Goal: Information Seeking & Learning: Learn about a topic

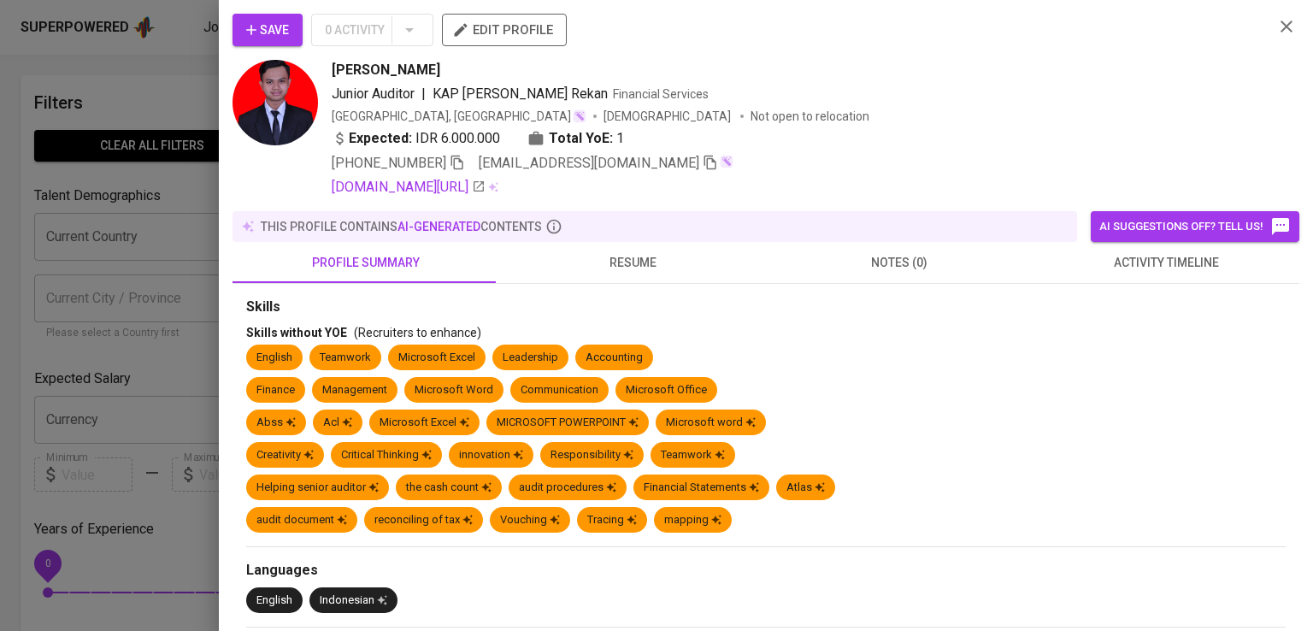
scroll to position [821, 0]
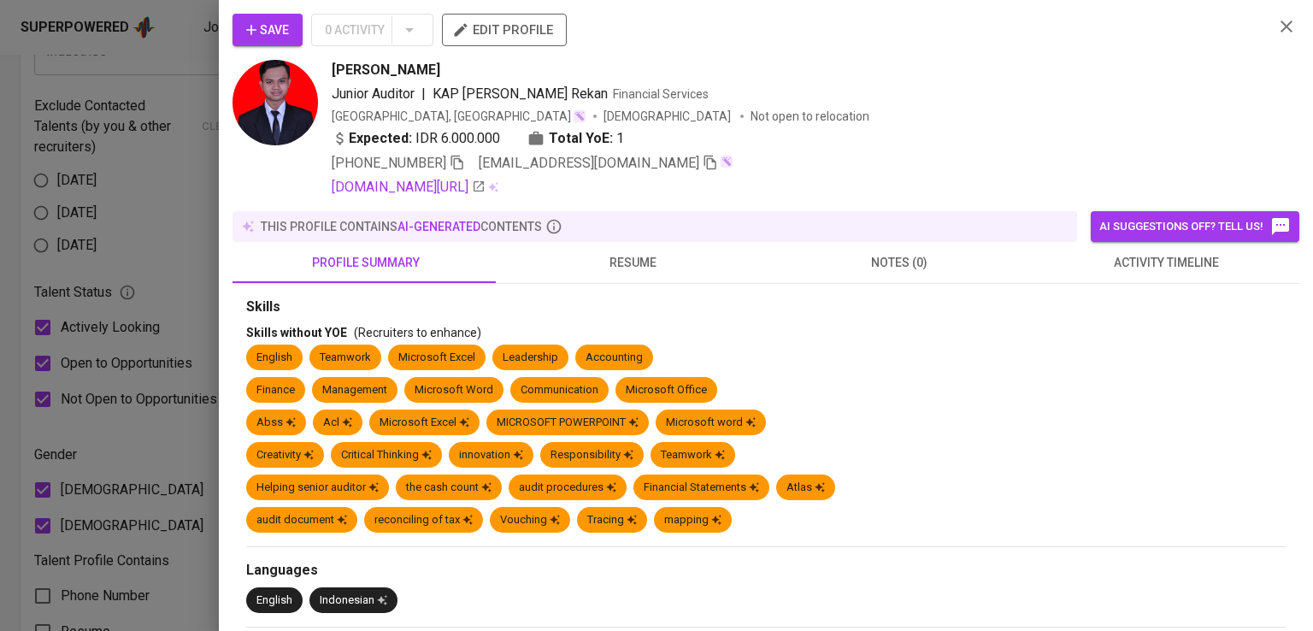
click at [1280, 28] on icon "button" at bounding box center [1286, 27] width 12 height 12
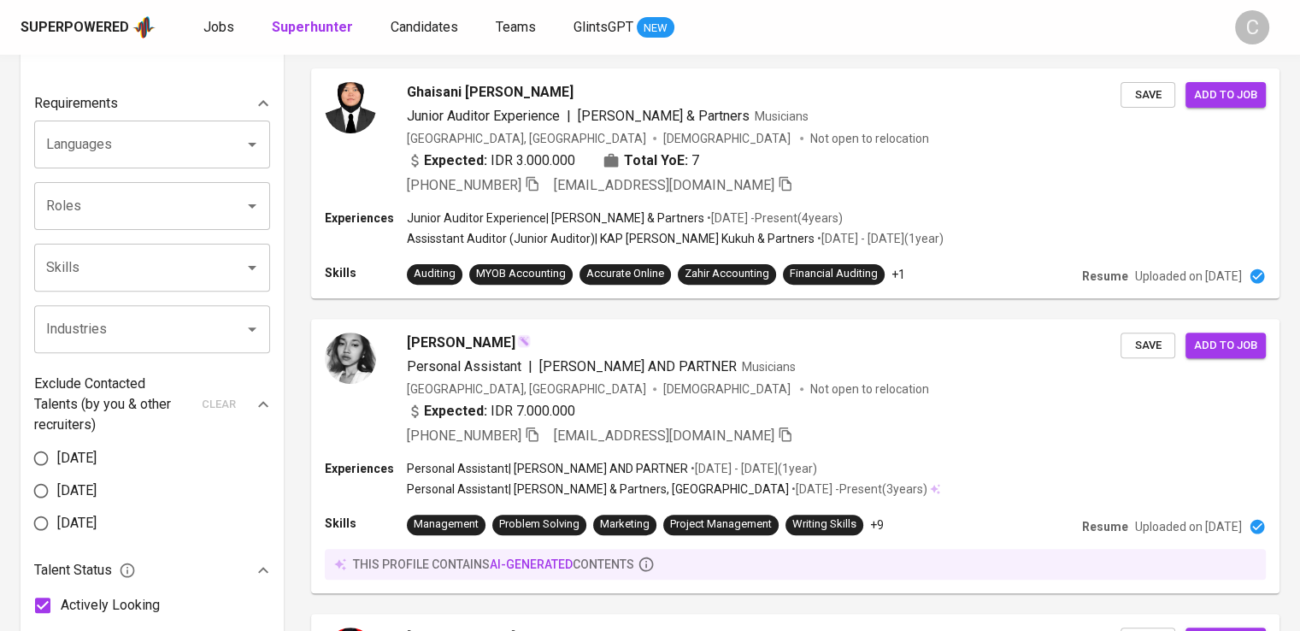
scroll to position [0, 0]
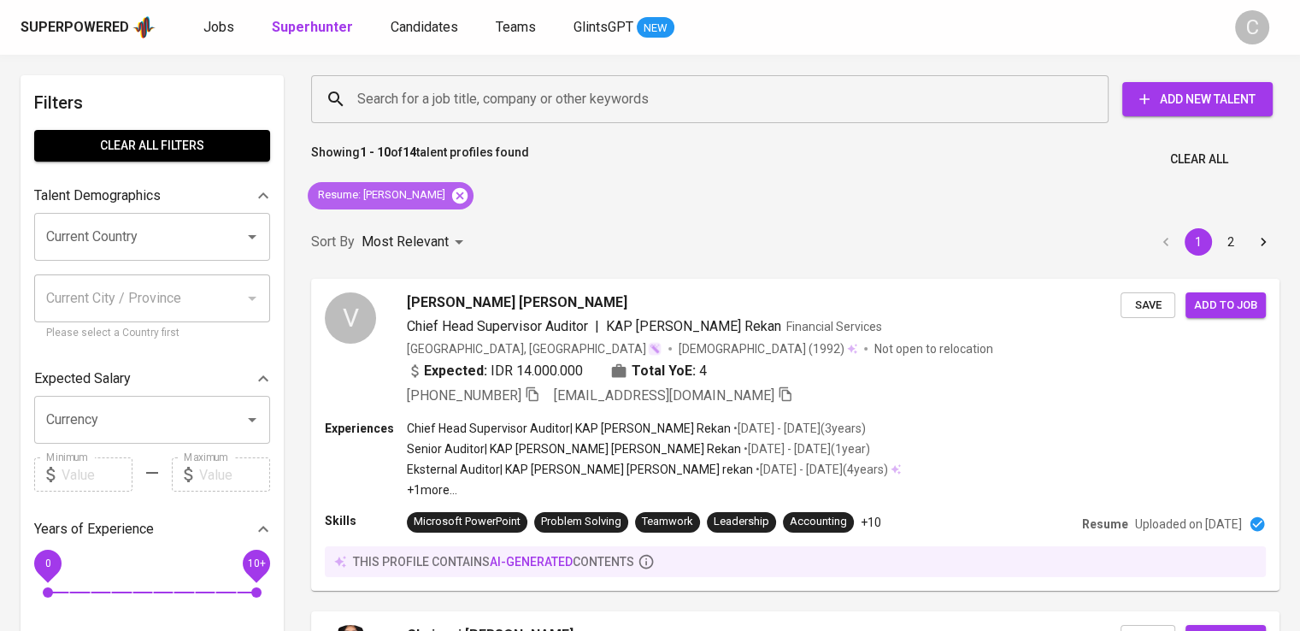
click at [452, 191] on icon at bounding box center [459, 194] width 15 height 15
click at [431, 232] on p "Most Relevant" at bounding box center [405, 242] width 87 height 21
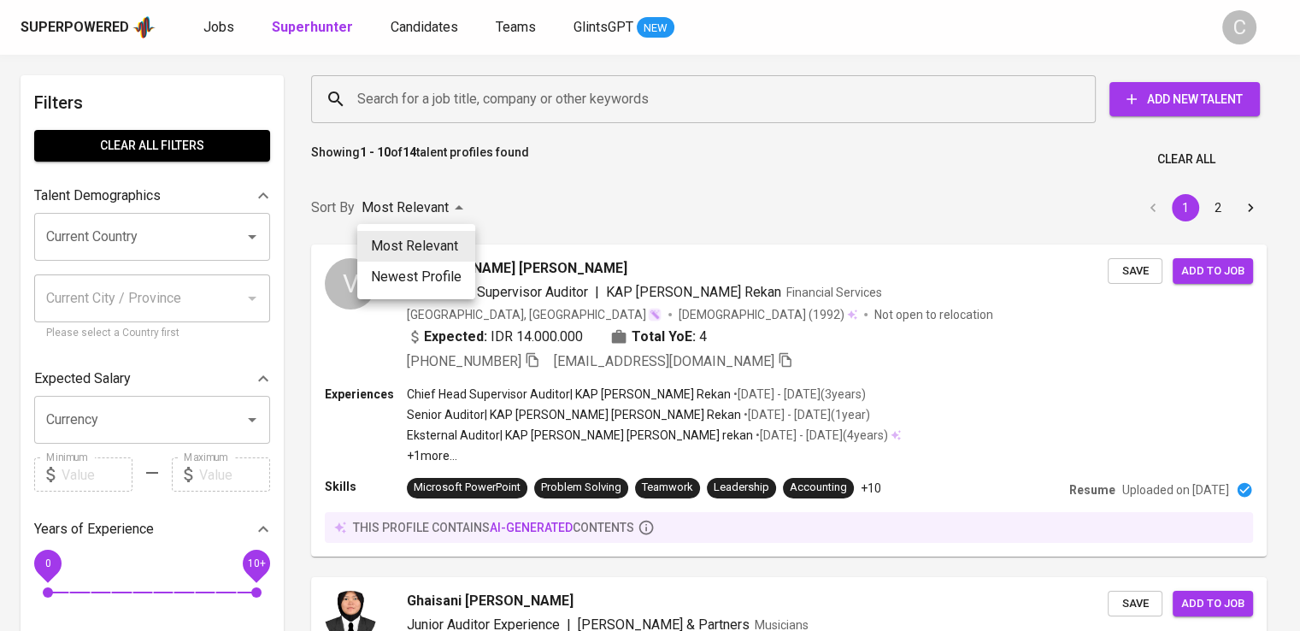
click at [572, 97] on div at bounding box center [650, 315] width 1300 height 631
click at [568, 97] on div "Most Relevant Newest Profile" at bounding box center [650, 315] width 1300 height 631
click at [465, 100] on div "Most Relevant Newest Profile" at bounding box center [650, 315] width 1300 height 631
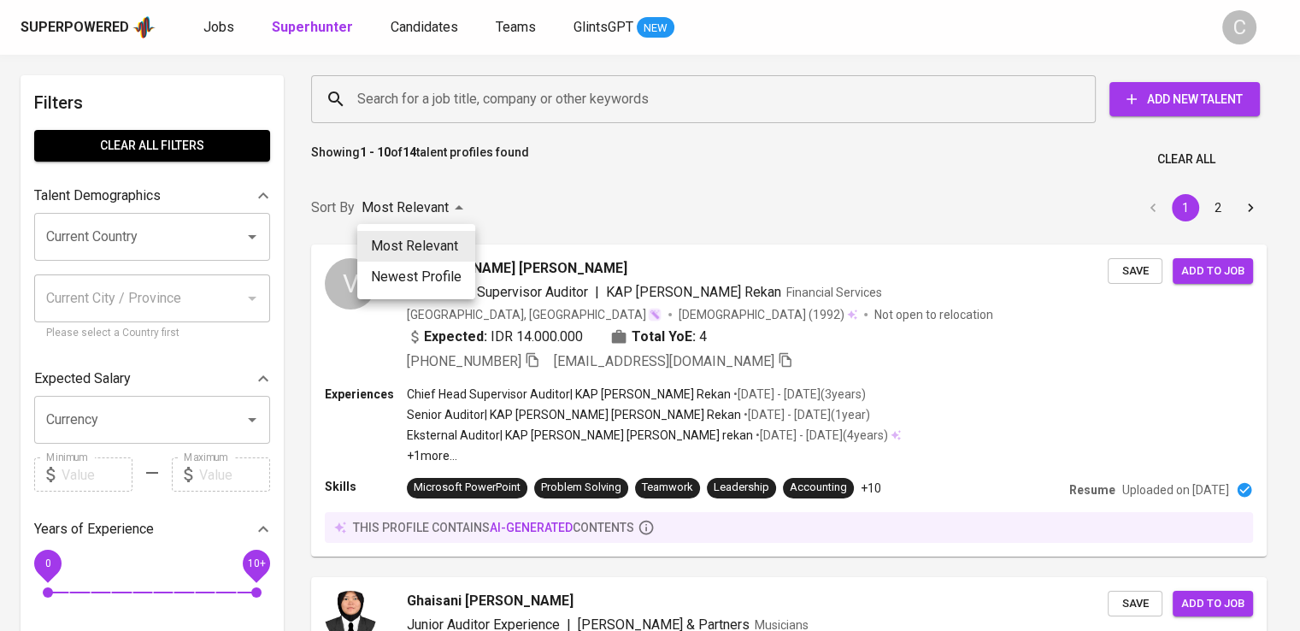
click at [465, 100] on div "Most Relevant Newest Profile" at bounding box center [650, 315] width 1300 height 631
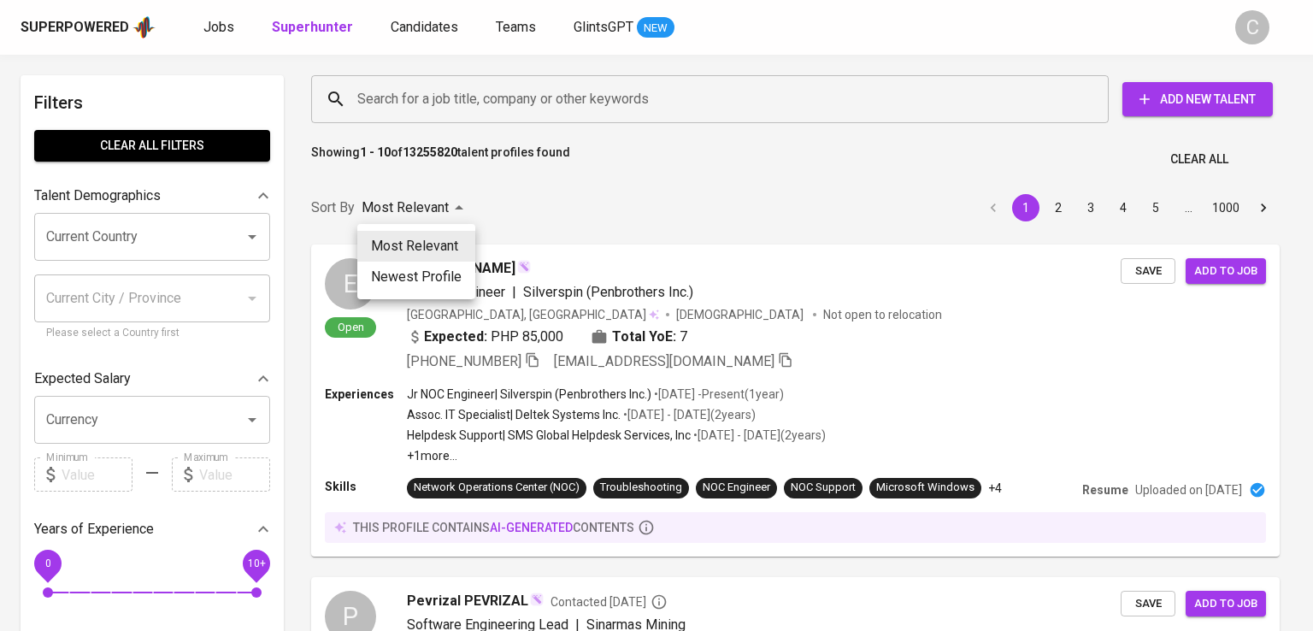
click at [521, 180] on div at bounding box center [656, 315] width 1313 height 631
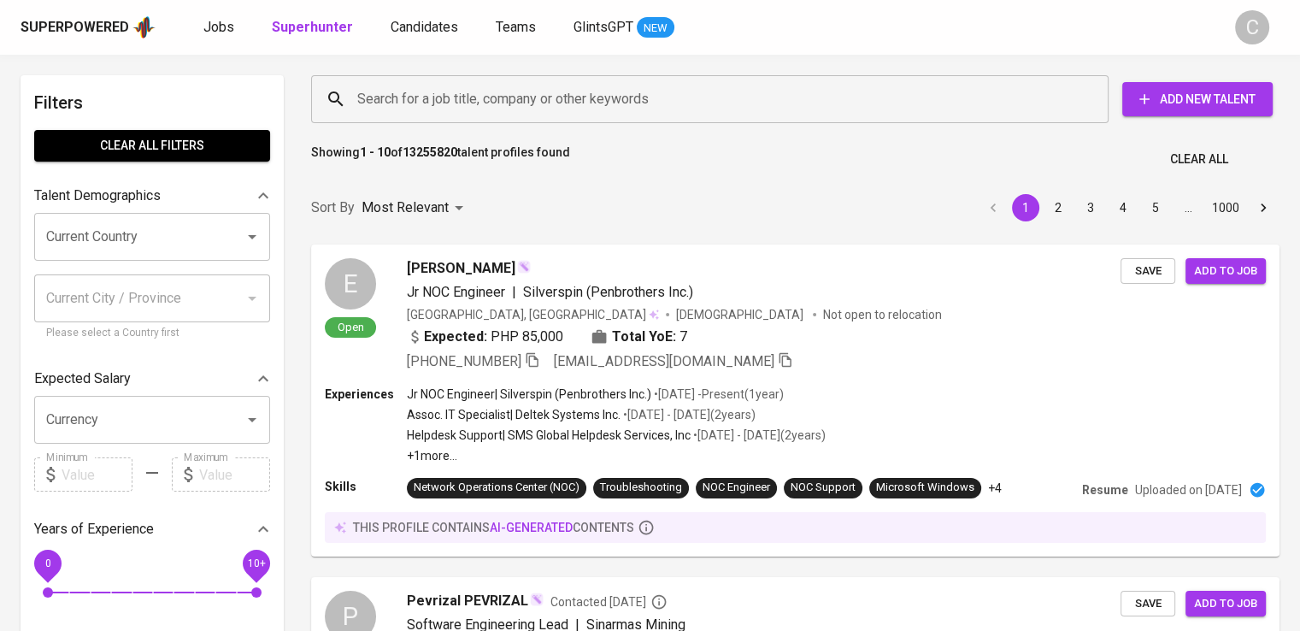
click at [515, 102] on input "Search for a job title, company or other keywords" at bounding box center [714, 99] width 722 height 32
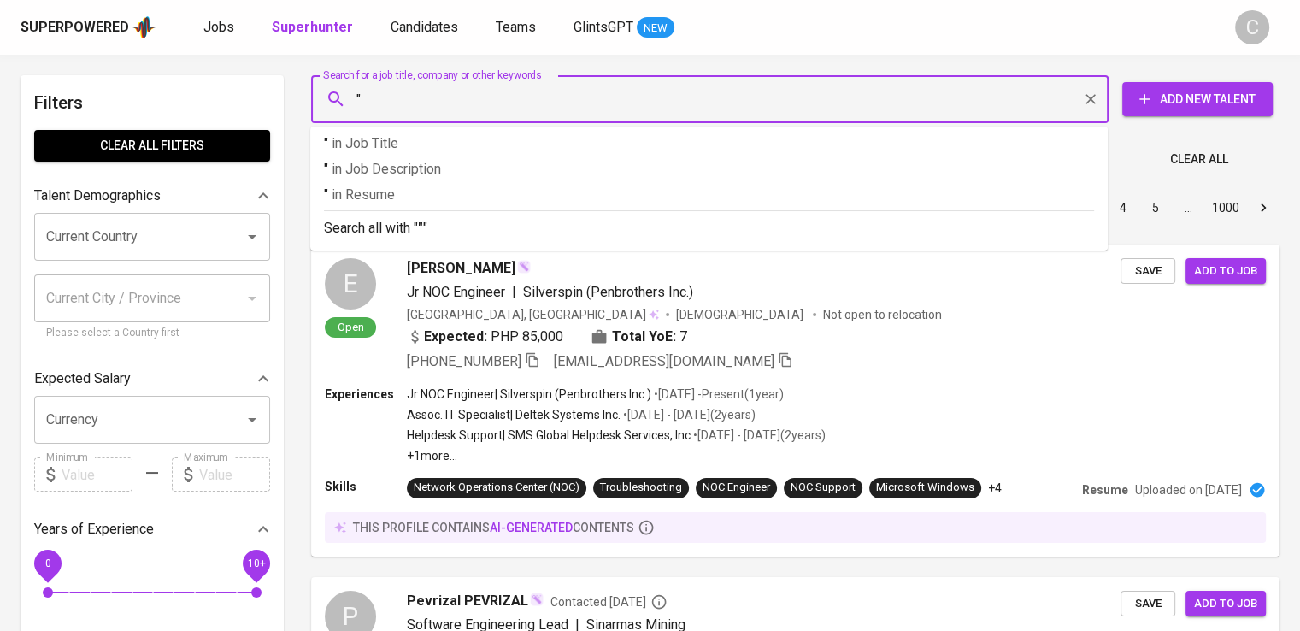
paste input "[PERSON_NAME]"
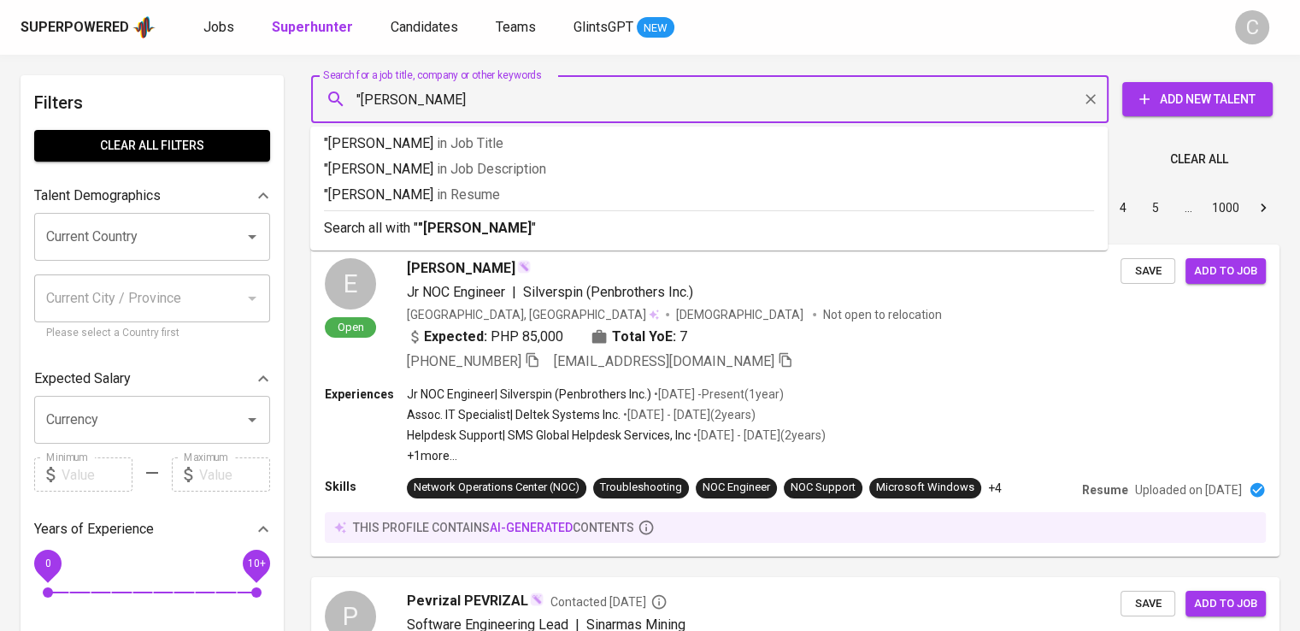
type input ""Tiara Kencana""
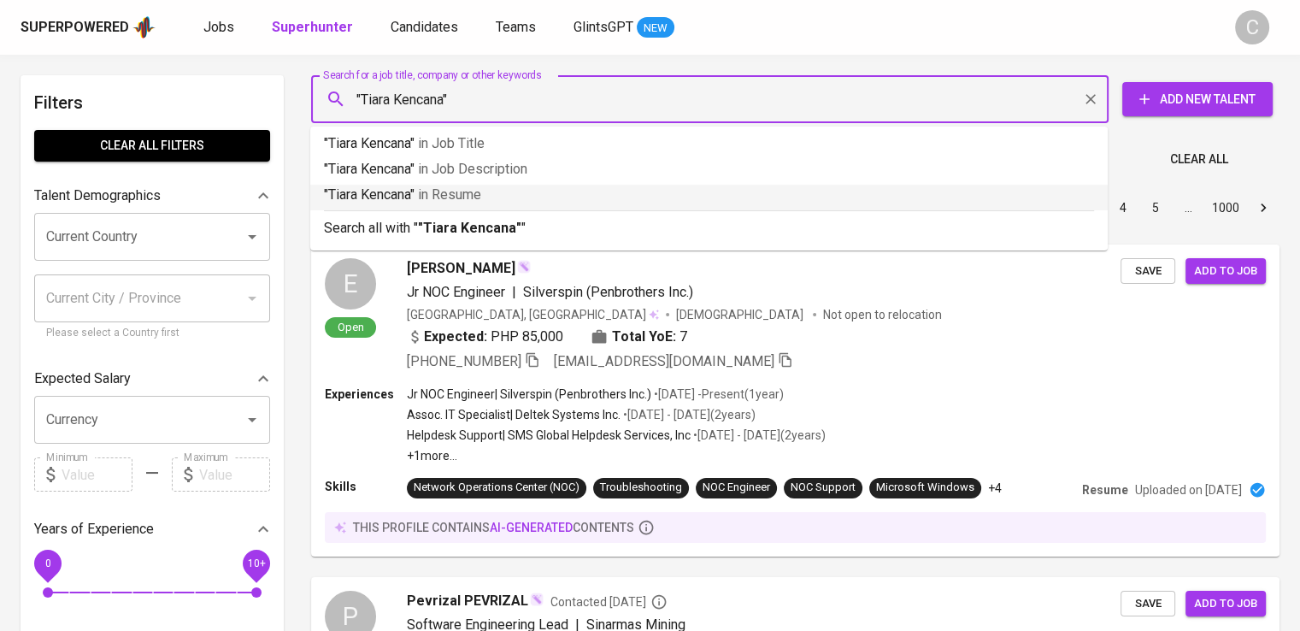
click at [543, 192] on p ""Tiara Kencana" in [GEOGRAPHIC_DATA]" at bounding box center [709, 195] width 770 height 21
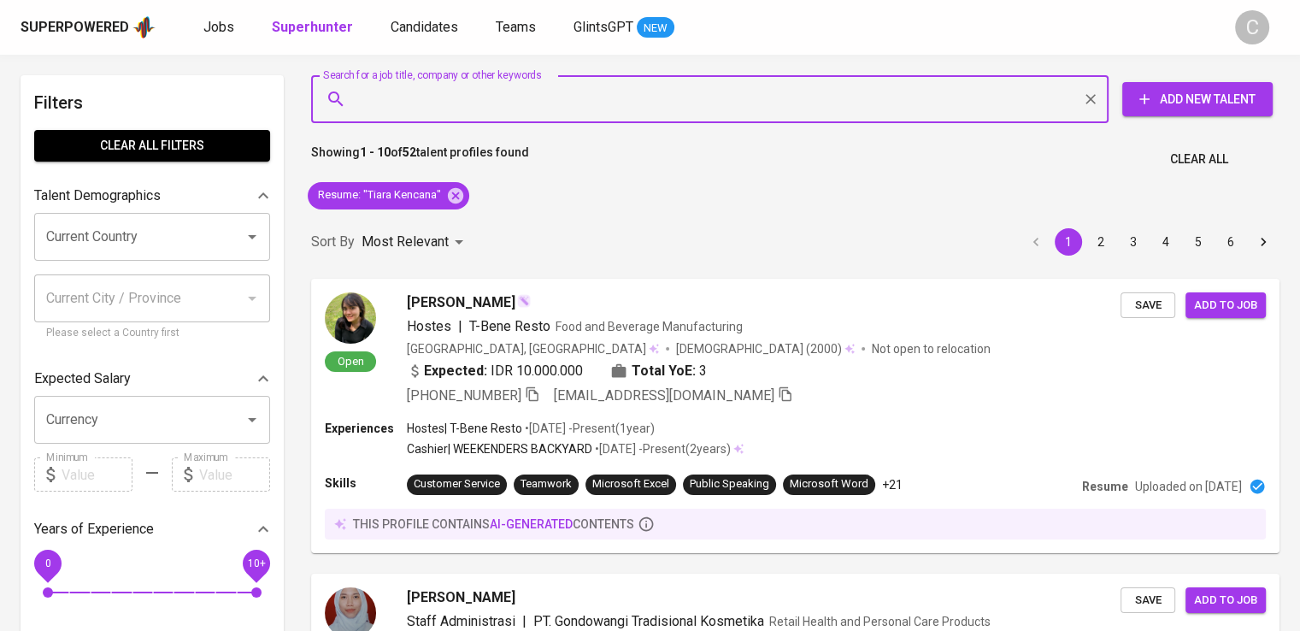
click at [586, 116] on div "Search for a job title, company or other keywords" at bounding box center [710, 99] width 798 height 48
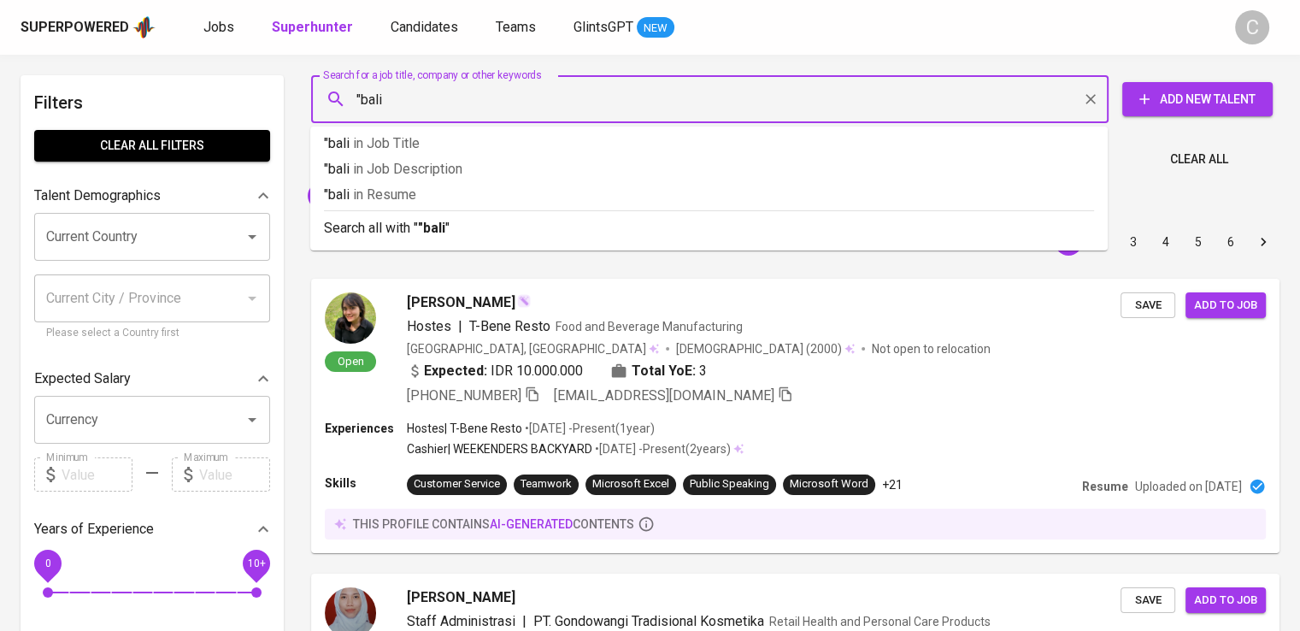
type input ""bali""
click at [609, 188] on p ""bali" in [GEOGRAPHIC_DATA]" at bounding box center [709, 195] width 770 height 21
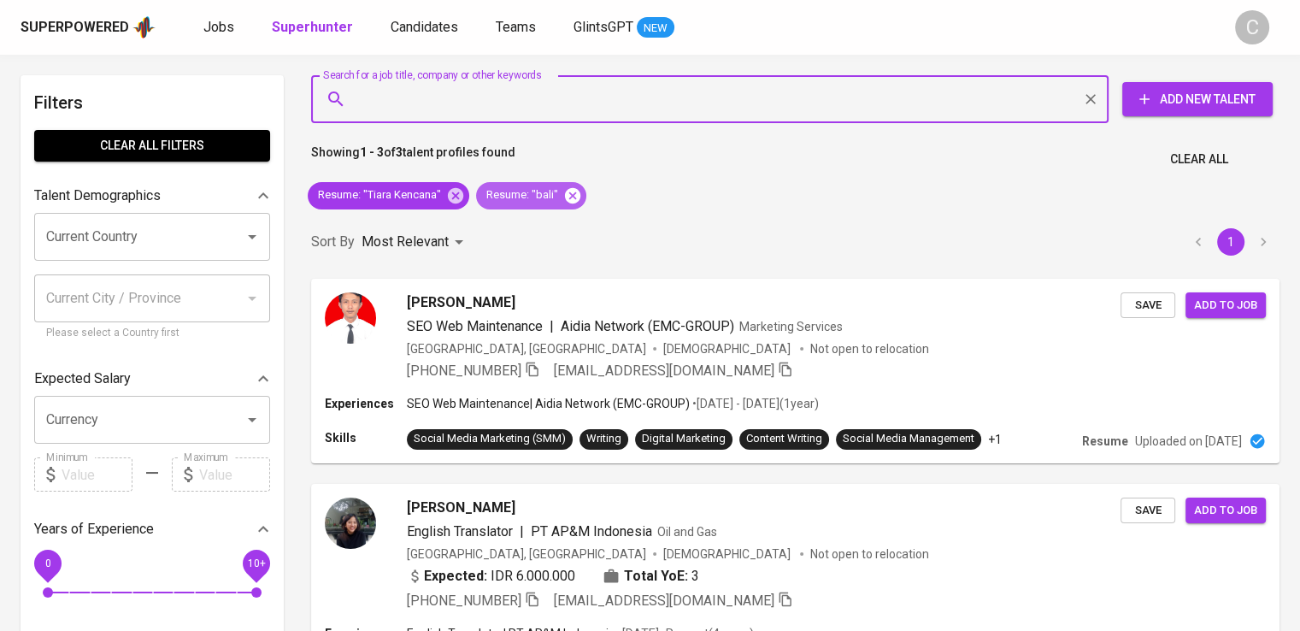
click at [565, 196] on icon at bounding box center [572, 194] width 15 height 15
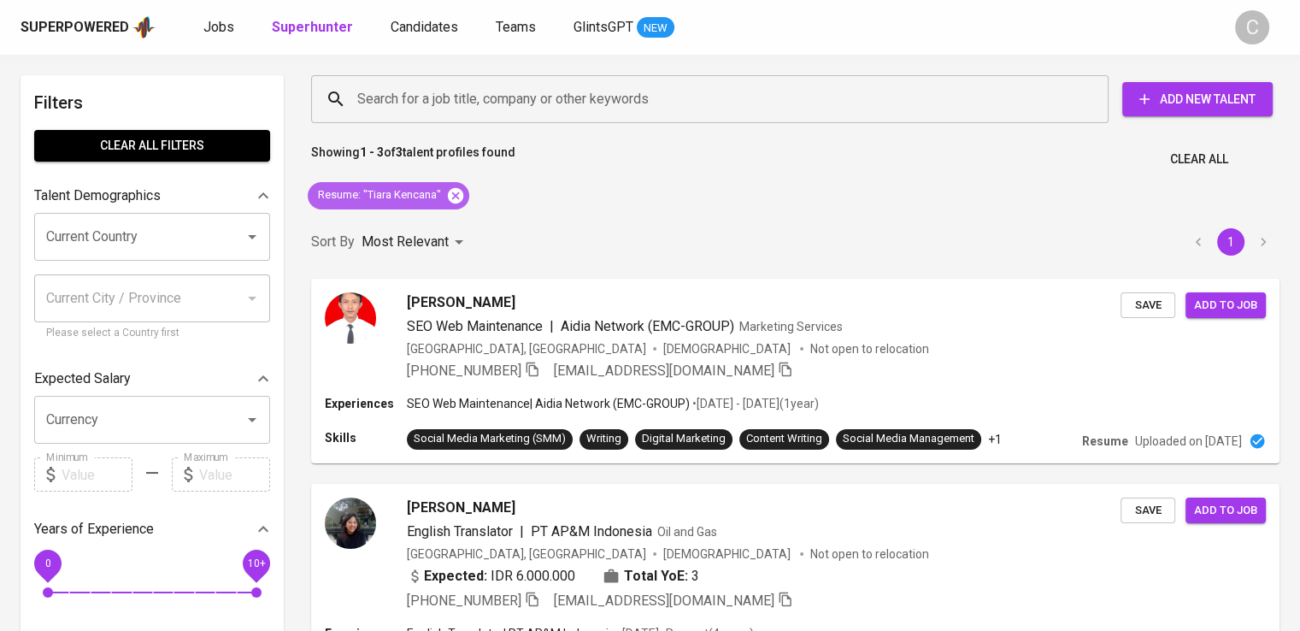
click at [448, 197] on icon at bounding box center [455, 194] width 15 height 15
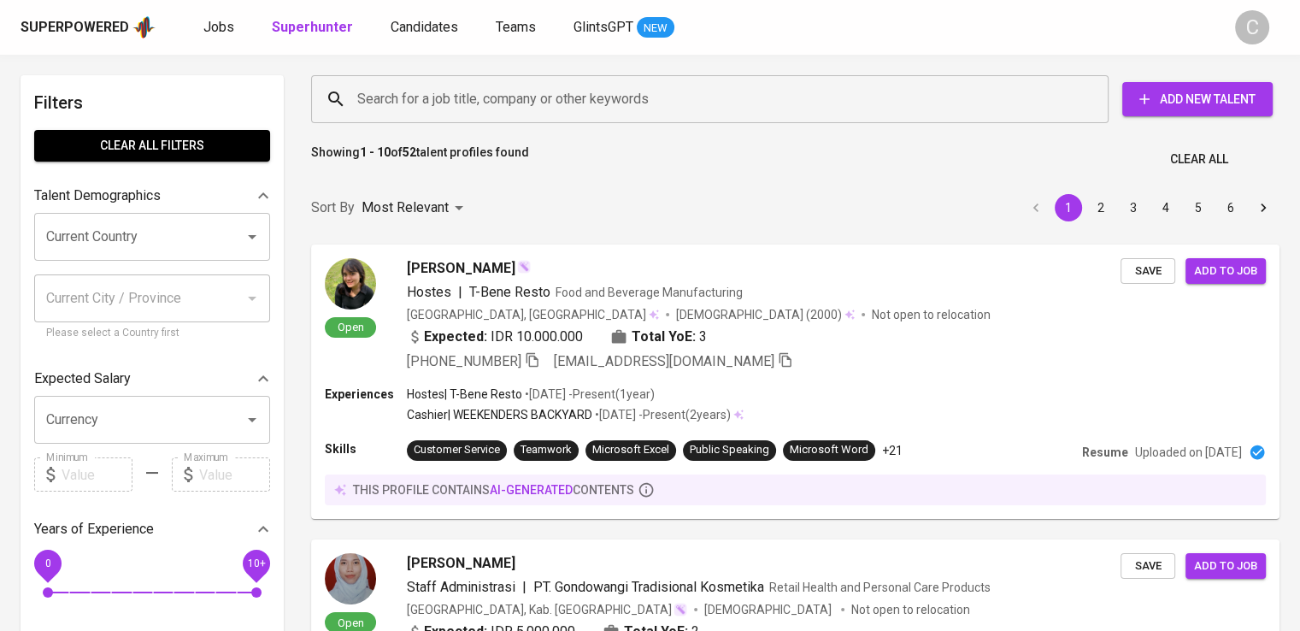
click at [523, 121] on div "Search for a job title, company or other keywords" at bounding box center [710, 99] width 798 height 48
click at [549, 109] on input "Search for a job title, company or other keywords" at bounding box center [714, 99] width 722 height 32
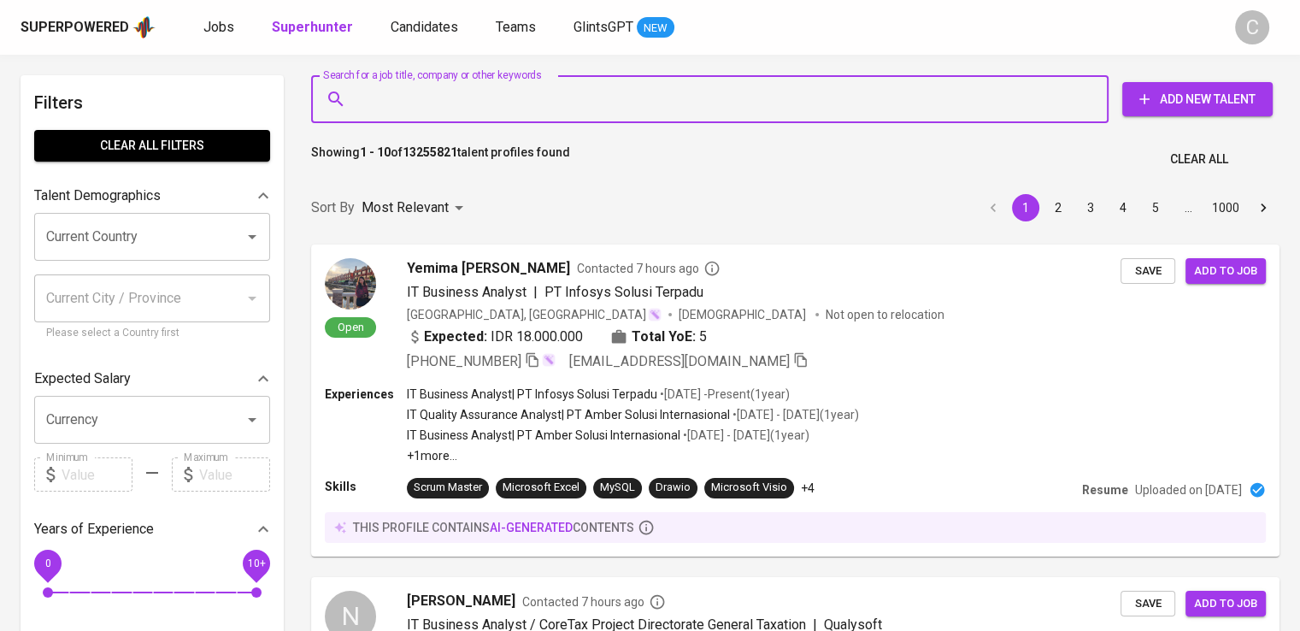
click at [549, 109] on input "Search for a job title, company or other keywords" at bounding box center [714, 99] width 722 height 32
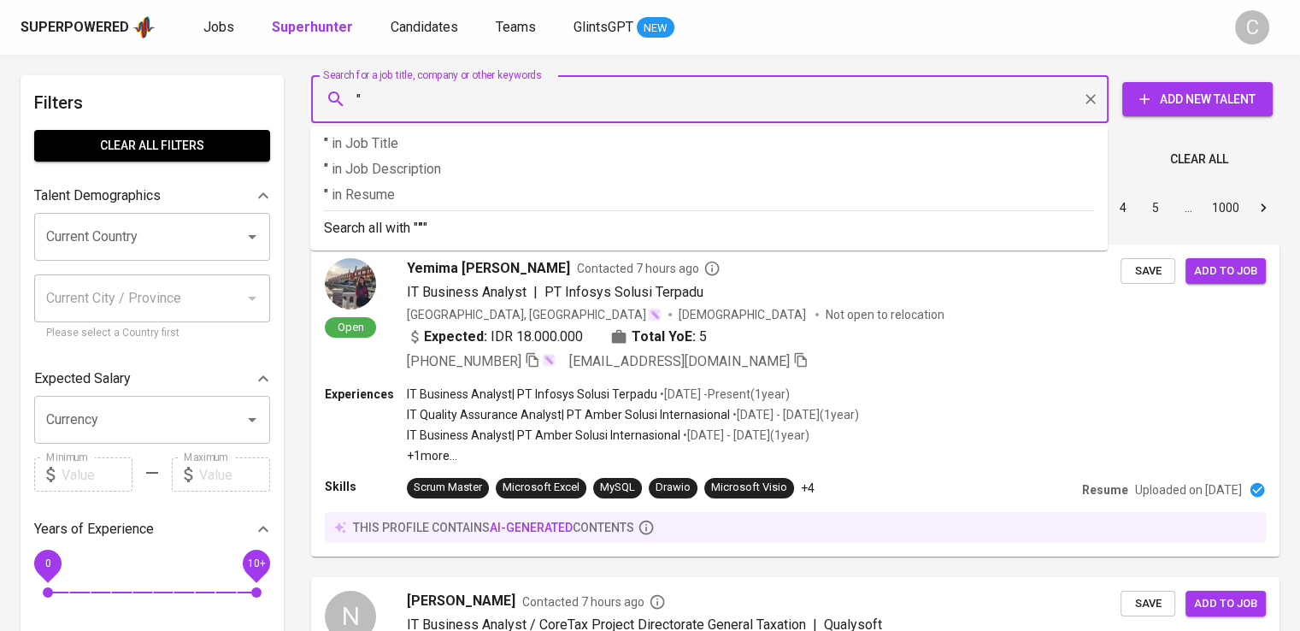
paste input "Yasunaga Indonesia"
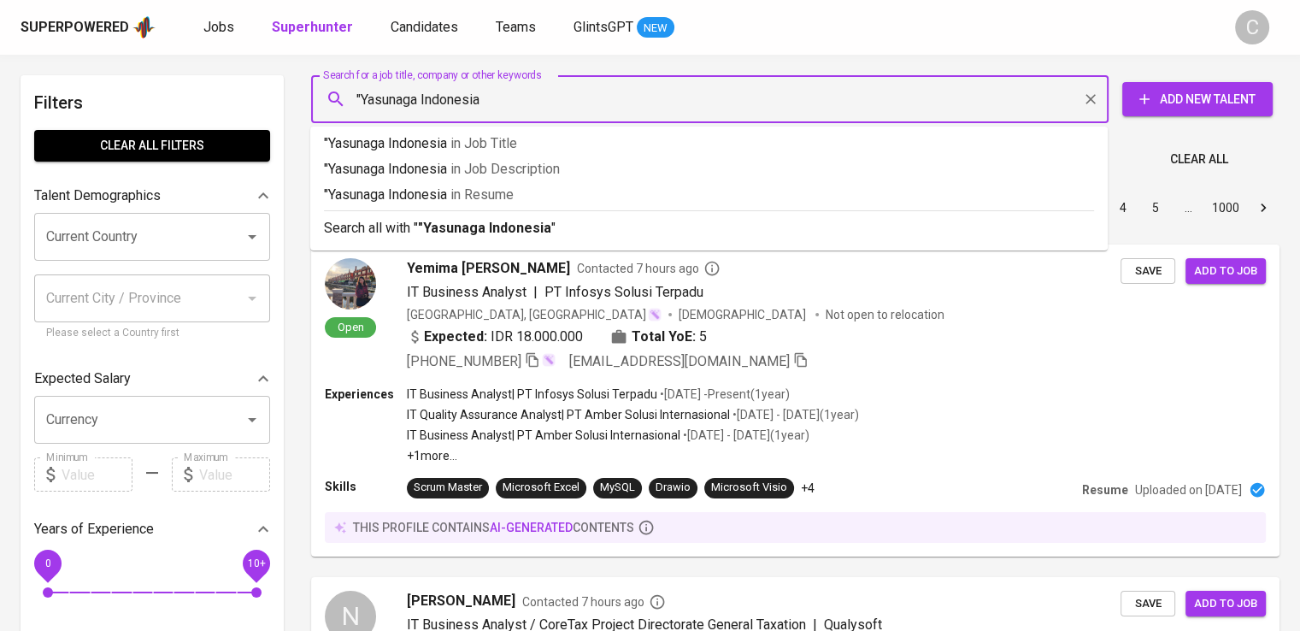
type input ""Yasunaga Indonesia""
click at [570, 197] on p ""Yasunaga Indonesia" in Resume" at bounding box center [709, 195] width 770 height 21
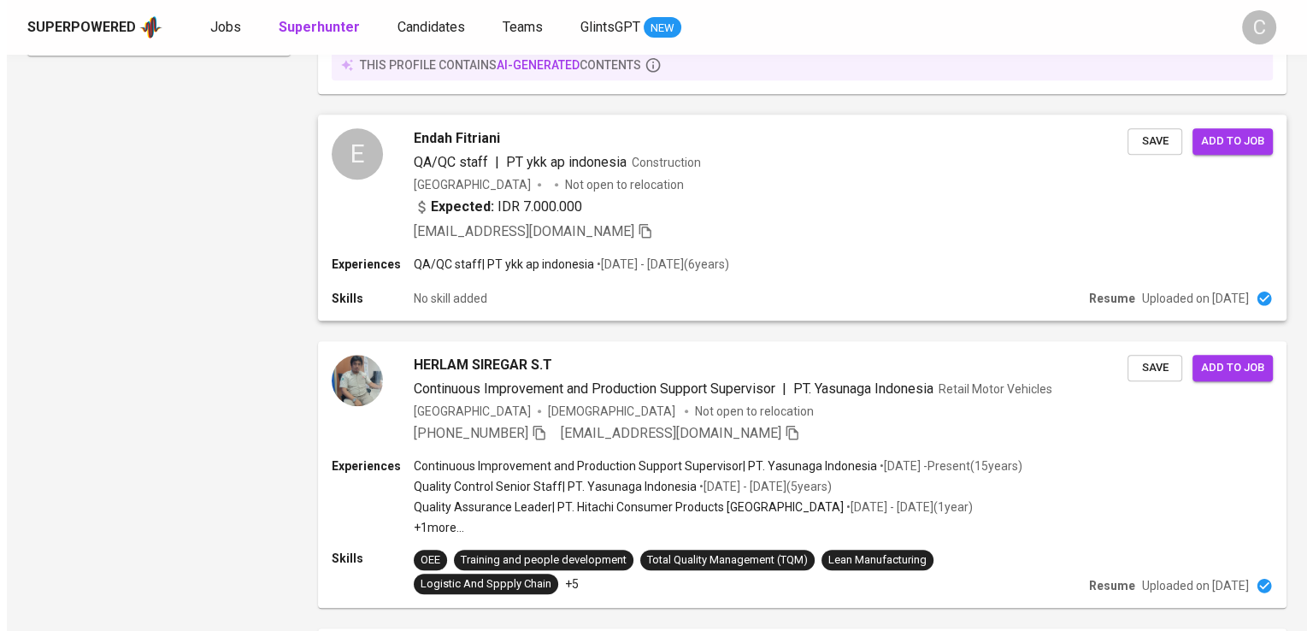
scroll to position [1428, 0]
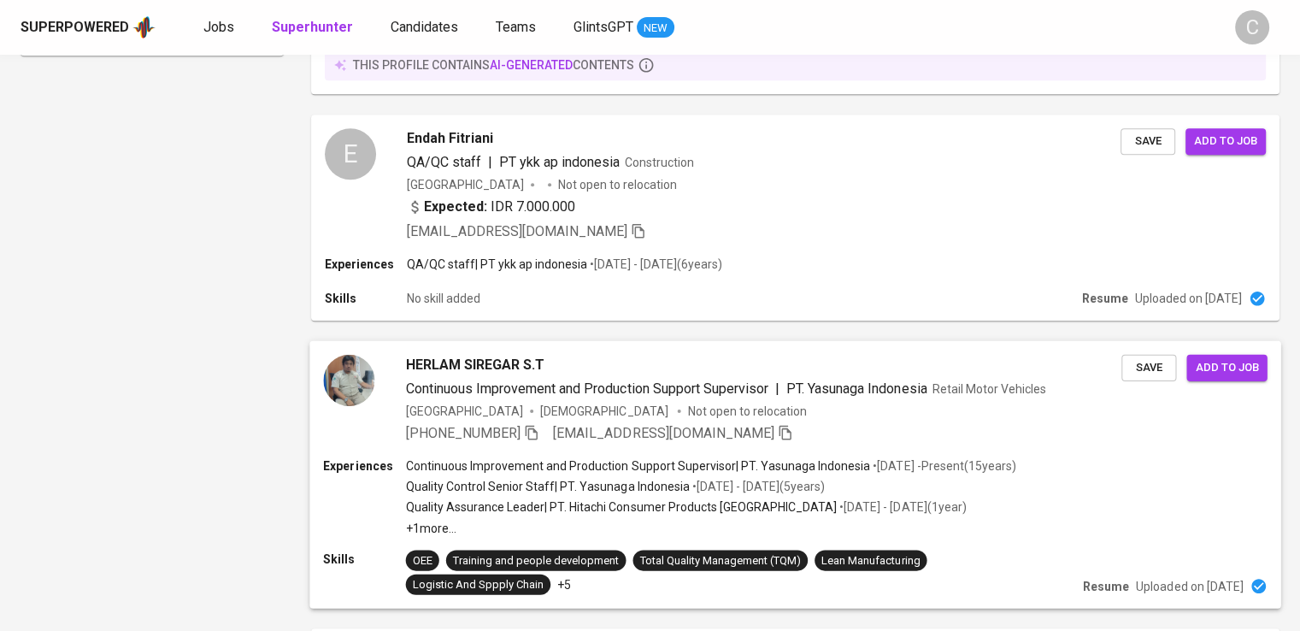
click at [729, 394] on span "Continuous Improvement and Production Support Supervisor" at bounding box center [587, 388] width 362 height 16
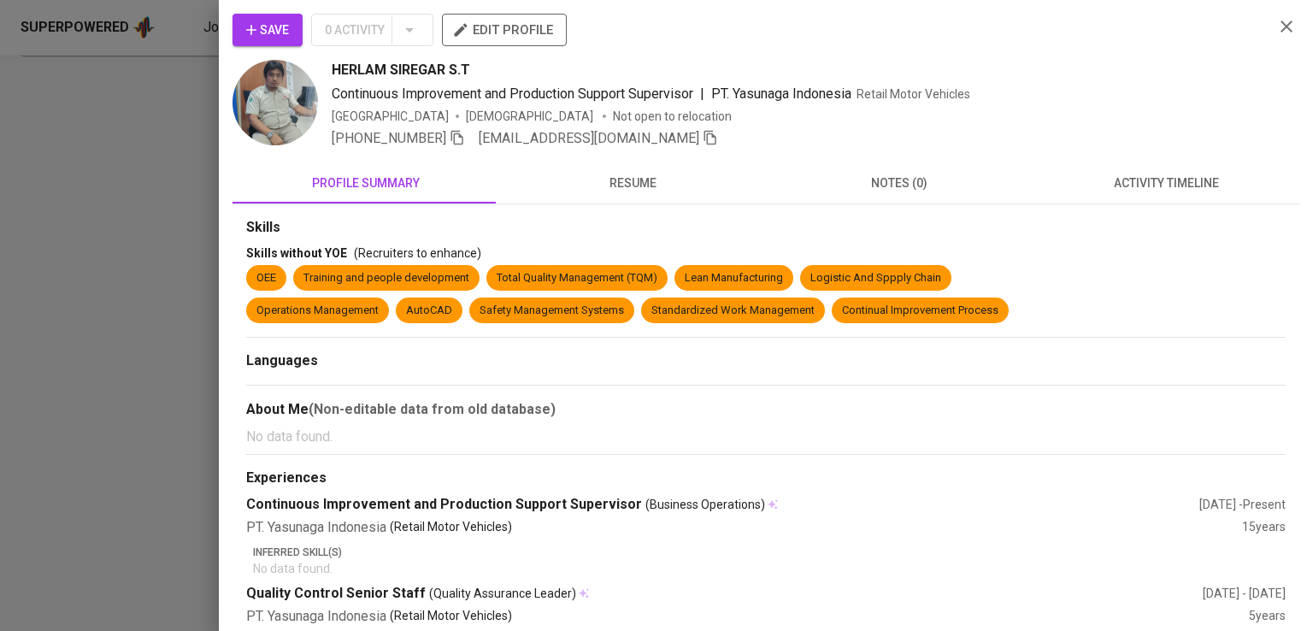
click at [903, 376] on section "Languages" at bounding box center [765, 364] width 1039 height 26
click at [457, 135] on icon "button" at bounding box center [457, 137] width 15 height 15
